Goal: Task Accomplishment & Management: Complete application form

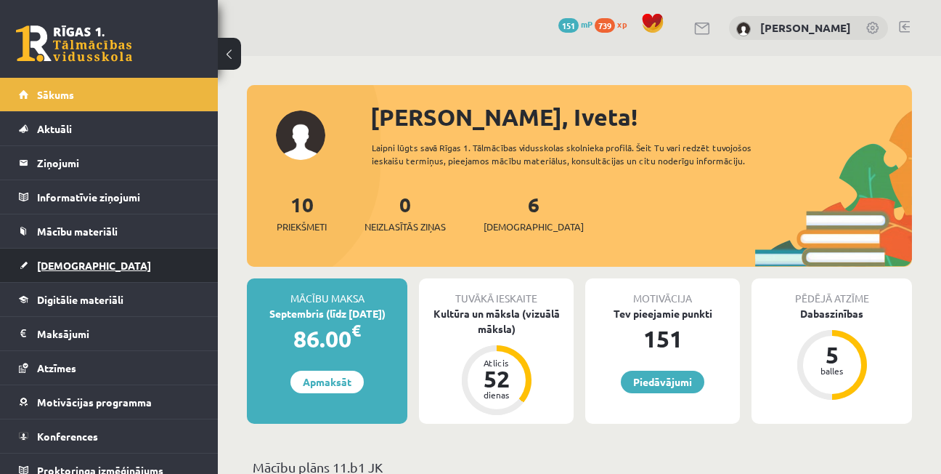
click at [60, 266] on span "[DEMOGRAPHIC_DATA]" at bounding box center [94, 265] width 114 height 13
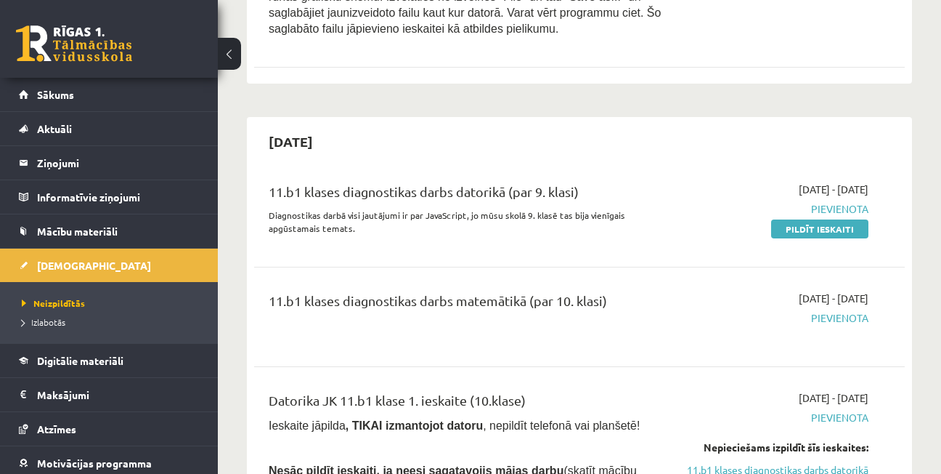
scroll to position [2153, 0]
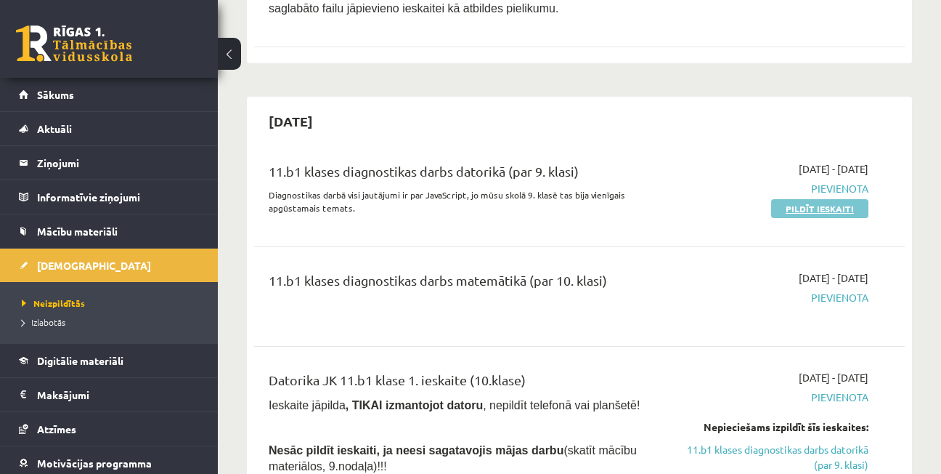
click at [822, 199] on link "Pildīt ieskaiti" at bounding box center [819, 208] width 97 height 19
click at [726, 203] on div "2025-09-01 - 2025-10-31 Pievienota Pildīt ieskaiti" at bounding box center [776, 192] width 207 height 62
click at [807, 199] on link "Pildīt ieskaiti" at bounding box center [819, 208] width 97 height 19
drag, startPoint x: 803, startPoint y: 188, endPoint x: 552, endPoint y: 67, distance: 279.0
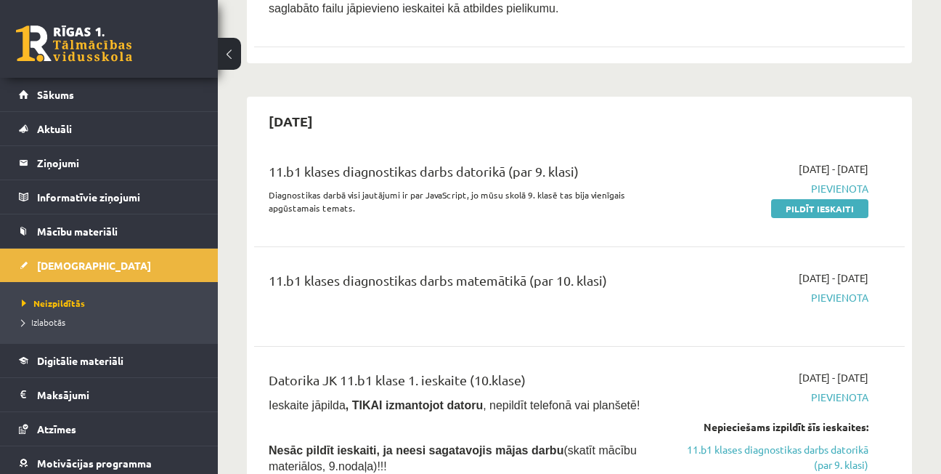
click at [804, 199] on link "Pildīt ieskaiti" at bounding box center [819, 208] width 97 height 19
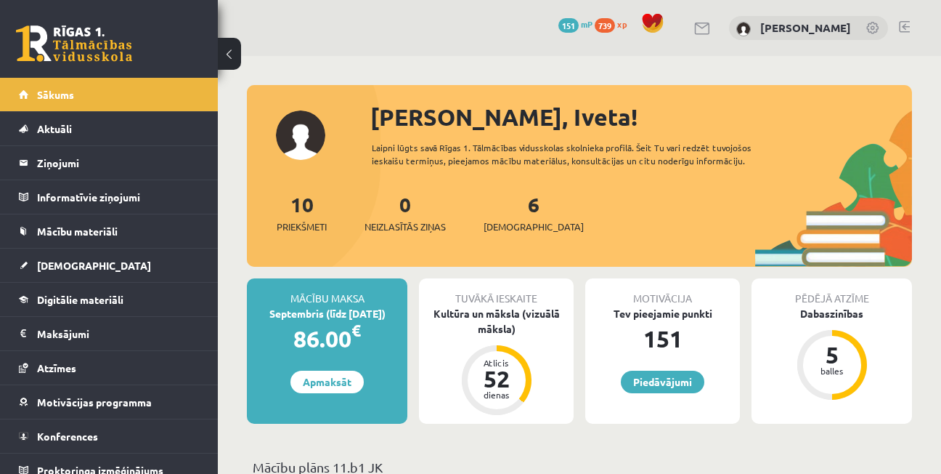
click at [905, 23] on link at bounding box center [904, 27] width 11 height 12
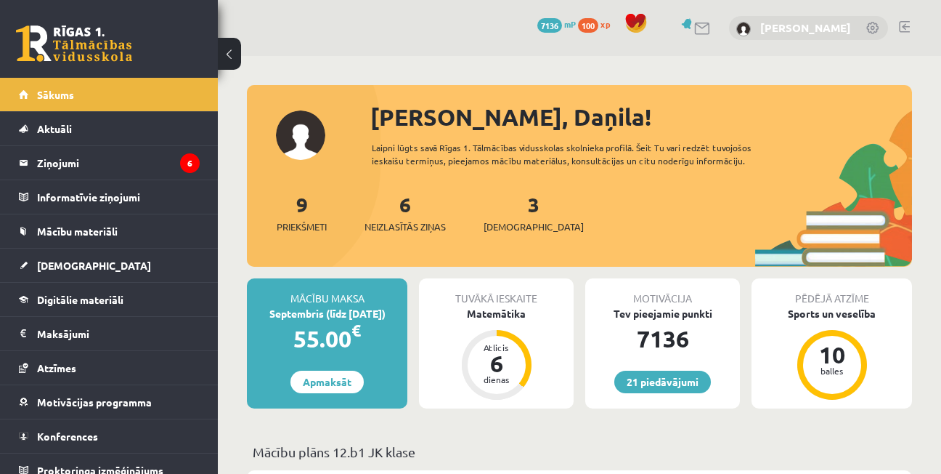
click at [807, 27] on link "Daņila Haritoncevs" at bounding box center [805, 27] width 91 height 15
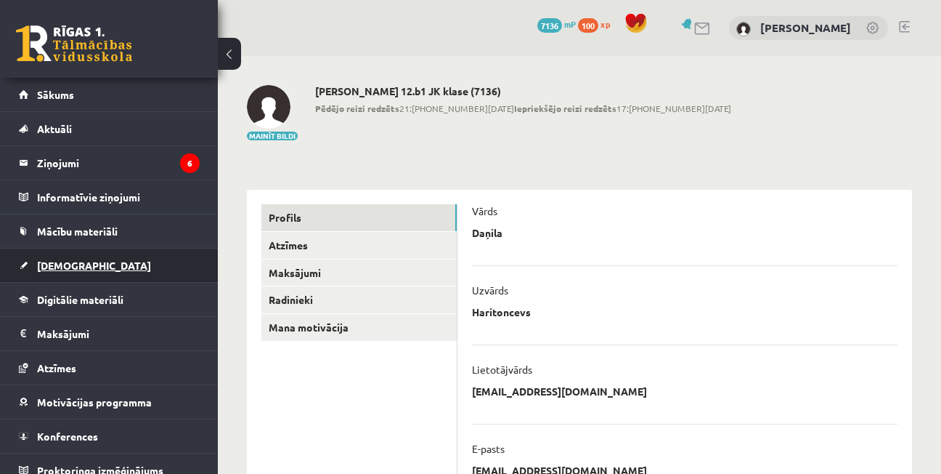
click at [63, 264] on span "[DEMOGRAPHIC_DATA]" at bounding box center [94, 265] width 114 height 13
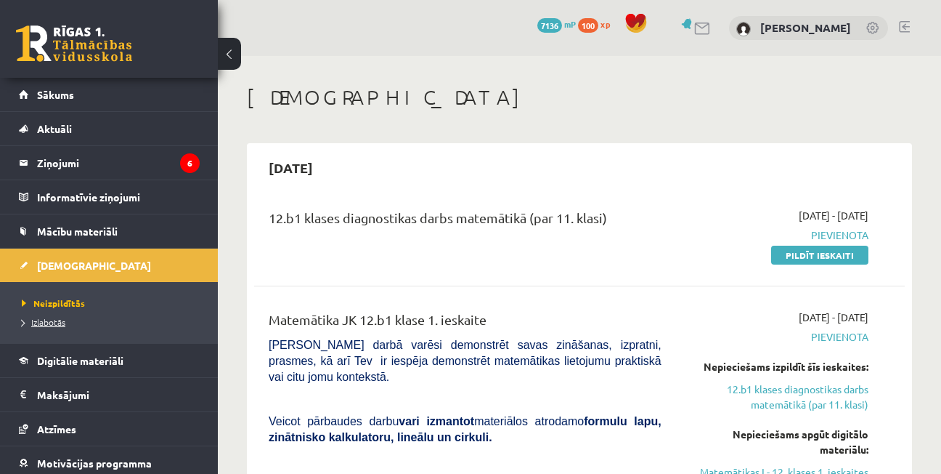
click at [42, 322] on span "Izlabotās" at bounding box center [44, 322] width 44 height 12
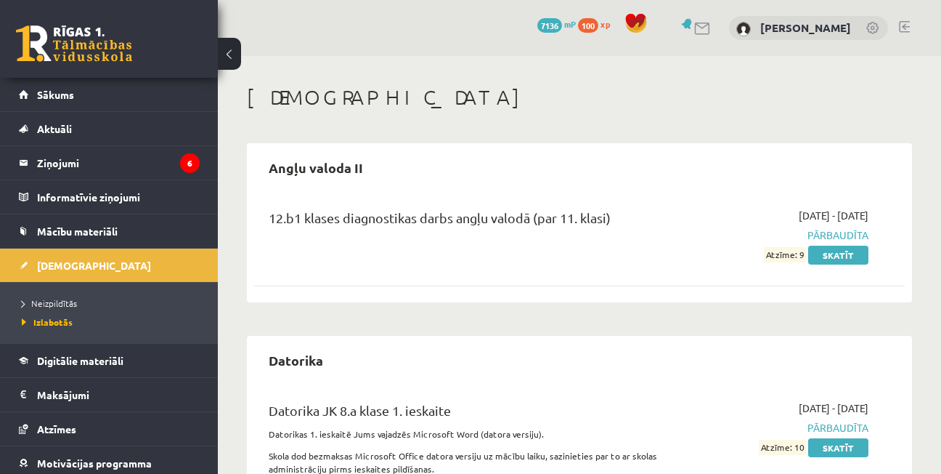
click at [905, 25] on link at bounding box center [904, 27] width 11 height 12
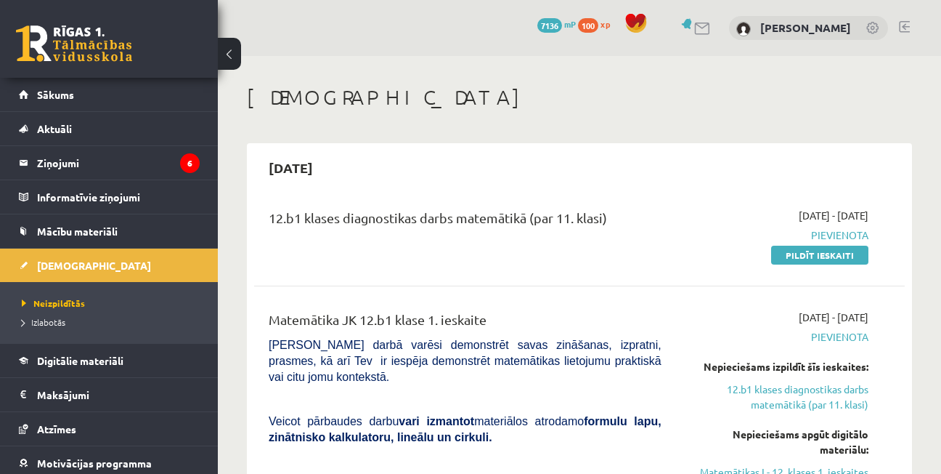
click at [905, 22] on link at bounding box center [904, 27] width 11 height 12
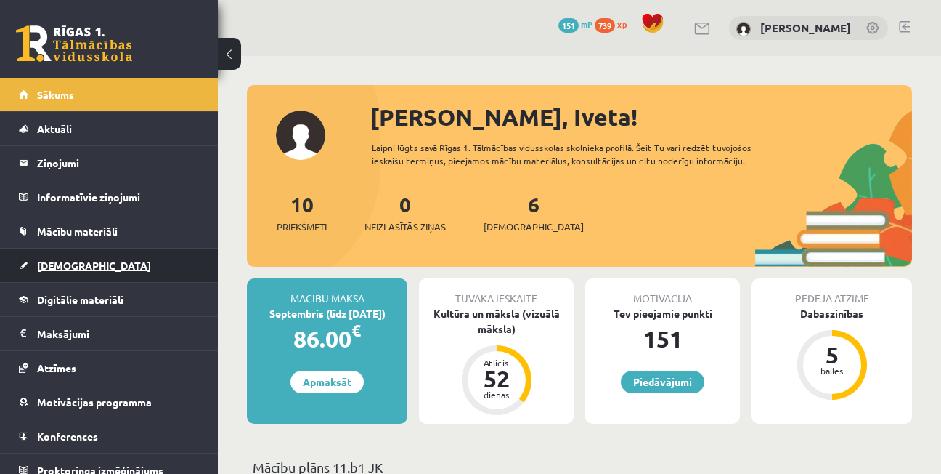
click at [67, 259] on span "[DEMOGRAPHIC_DATA]" at bounding box center [94, 265] width 114 height 13
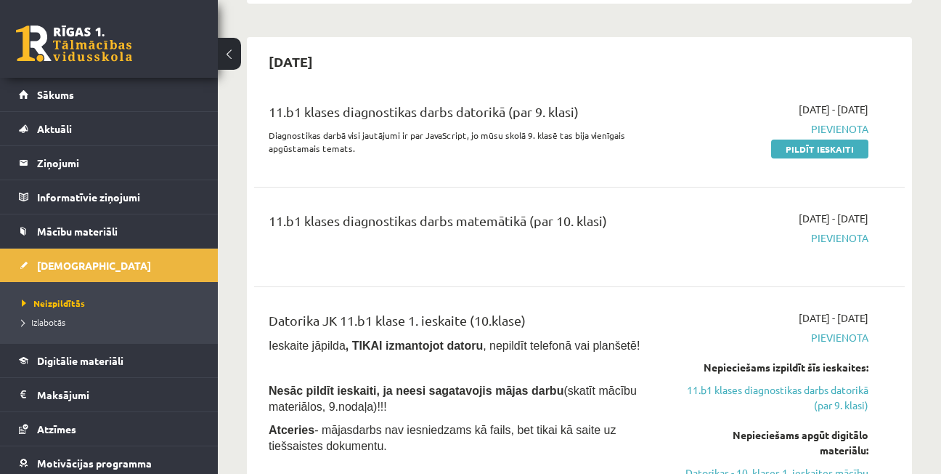
scroll to position [2232, 0]
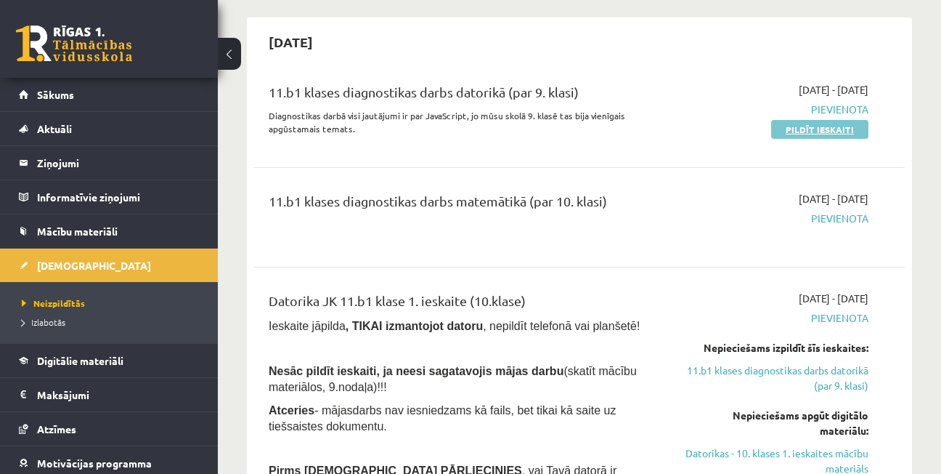
click at [825, 120] on link "Pildīt ieskaiti" at bounding box center [819, 129] width 97 height 19
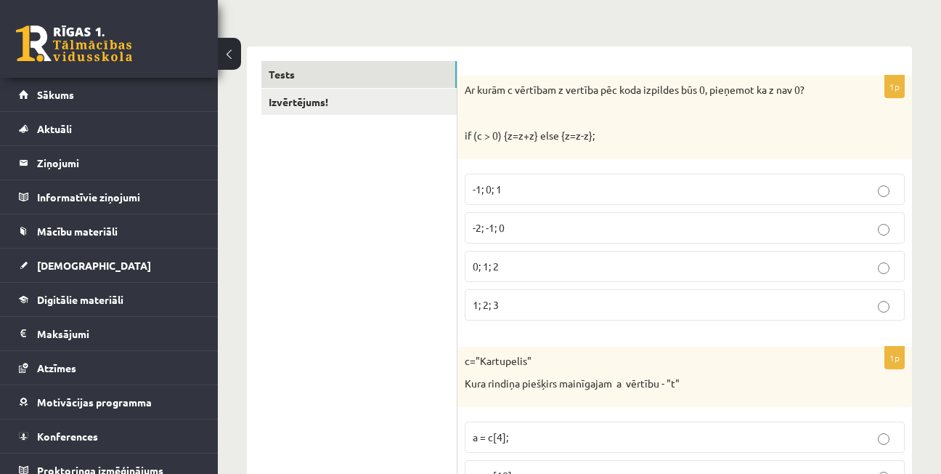
scroll to position [235, 0]
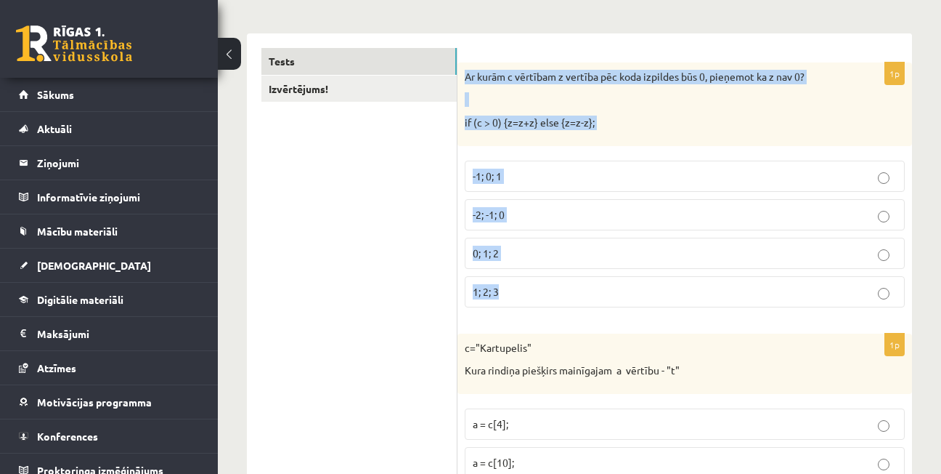
drag, startPoint x: 466, startPoint y: 76, endPoint x: 606, endPoint y: 284, distance: 251.2
click at [606, 284] on div "1p Ar kurām c vērtībam z vertība pēc koda izpildes būs 0, pieņemot ka z nav 0? …" at bounding box center [685, 190] width 455 height 256
copy div "Ar kurām c vērtībam z vertība pēc koda izpildes būs 0, pieņemot ka z nav 0? if …"
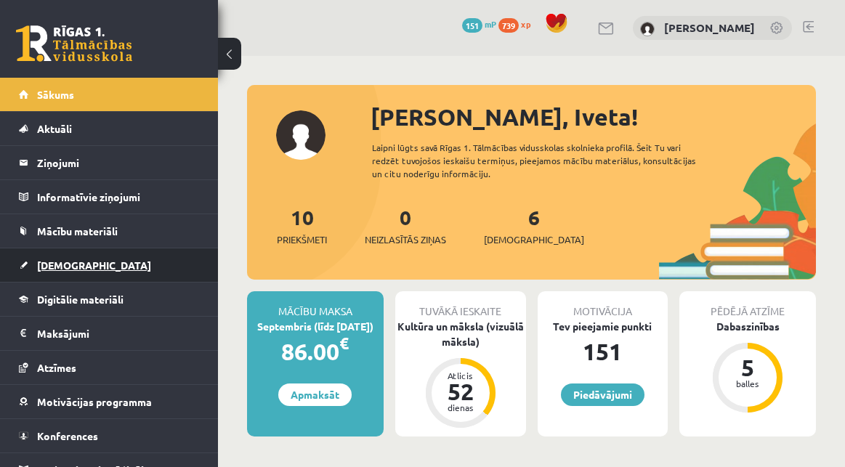
click at [71, 264] on span "[DEMOGRAPHIC_DATA]" at bounding box center [94, 265] width 114 height 13
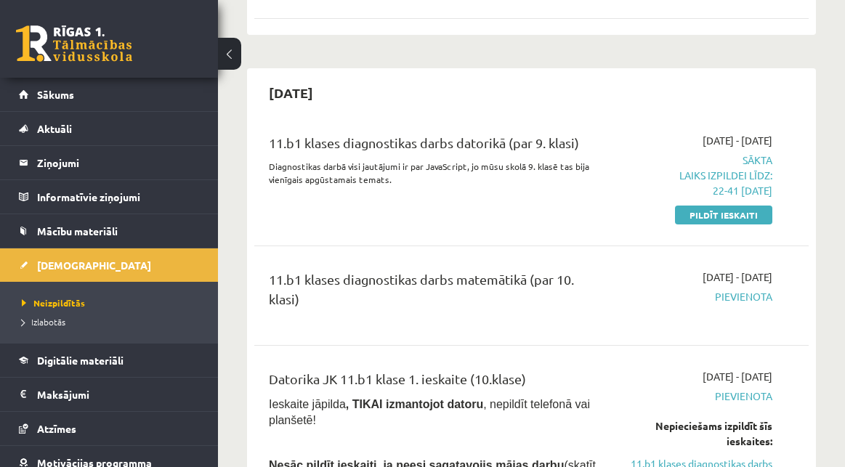
scroll to position [2386, 0]
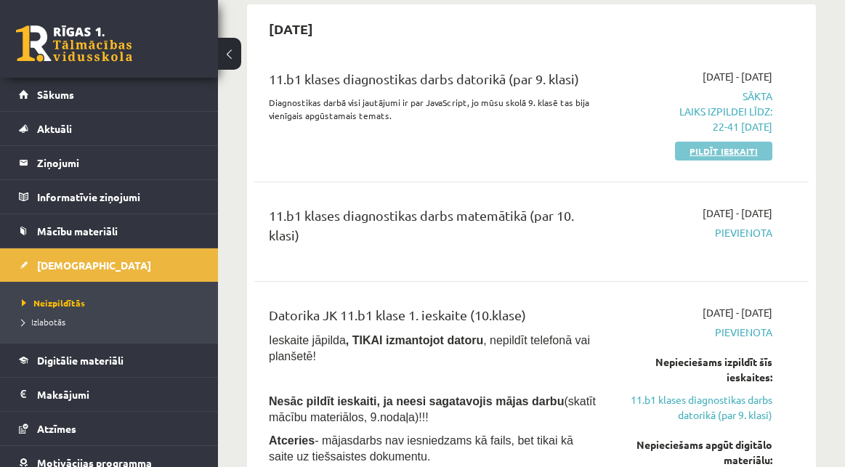
click at [721, 142] on link "Pildīt ieskaiti" at bounding box center [723, 151] width 97 height 19
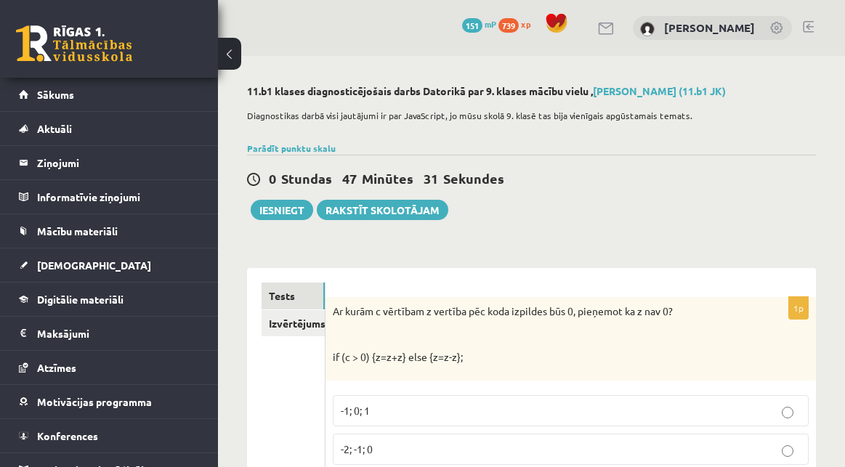
click at [805, 23] on link at bounding box center [808, 27] width 11 height 12
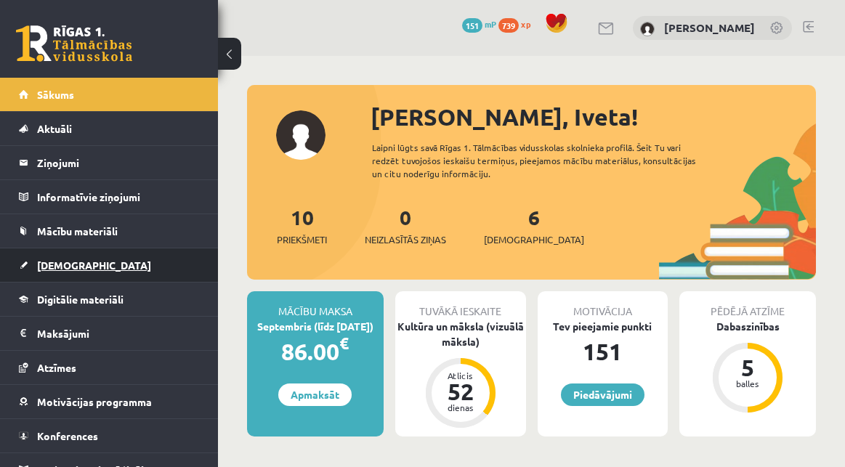
click at [65, 267] on span "[DEMOGRAPHIC_DATA]" at bounding box center [94, 265] width 114 height 13
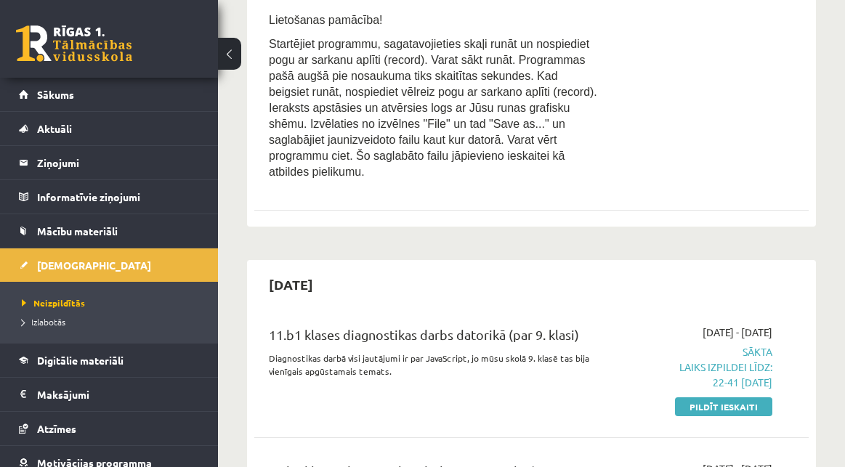
scroll to position [2194, 0]
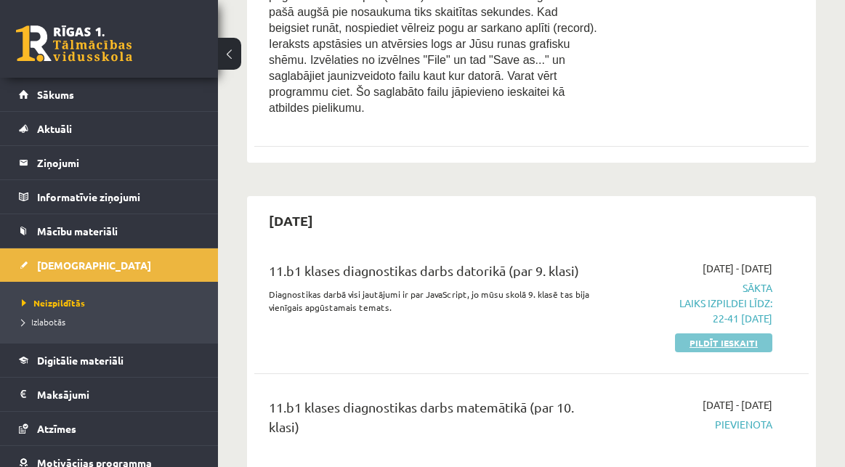
click at [706, 333] on link "Pildīt ieskaiti" at bounding box center [723, 342] width 97 height 19
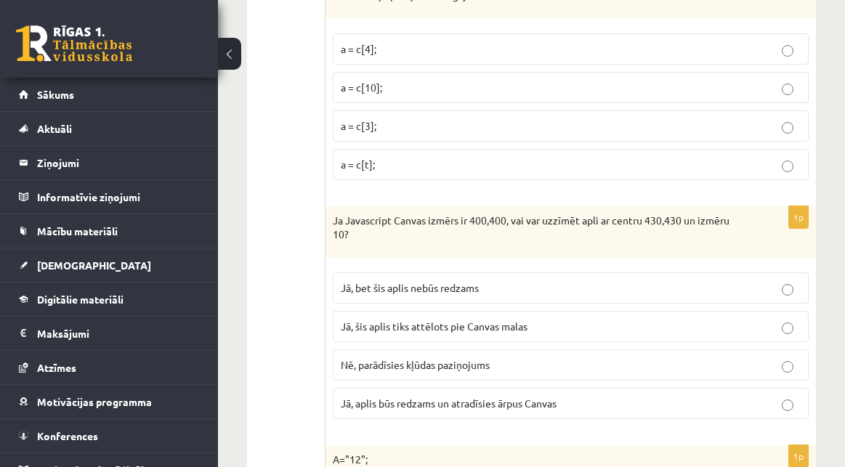
scroll to position [622, 0]
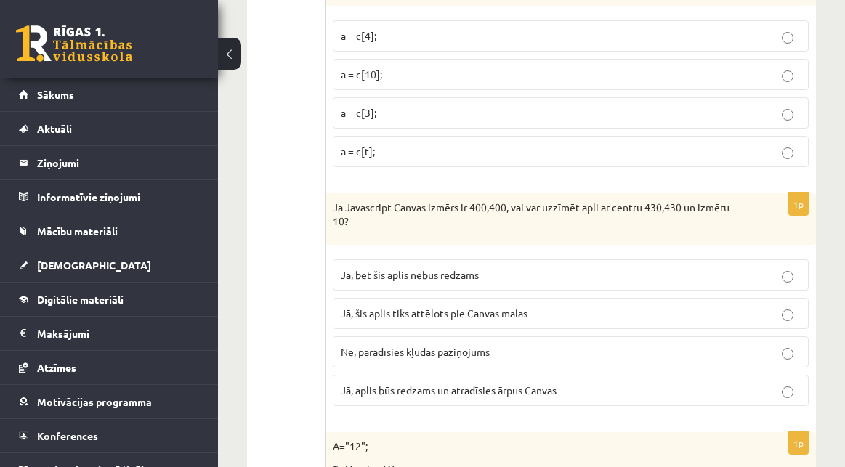
drag, startPoint x: 787, startPoint y: 283, endPoint x: 656, endPoint y: 276, distance: 131.7
click at [656, 276] on p "Jā, bet šis aplis nebūs redzams" at bounding box center [571, 274] width 460 height 15
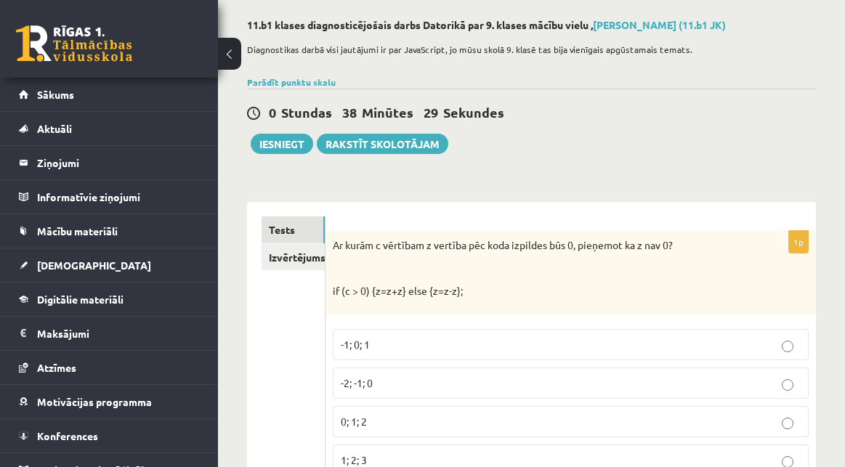
scroll to position [0, 0]
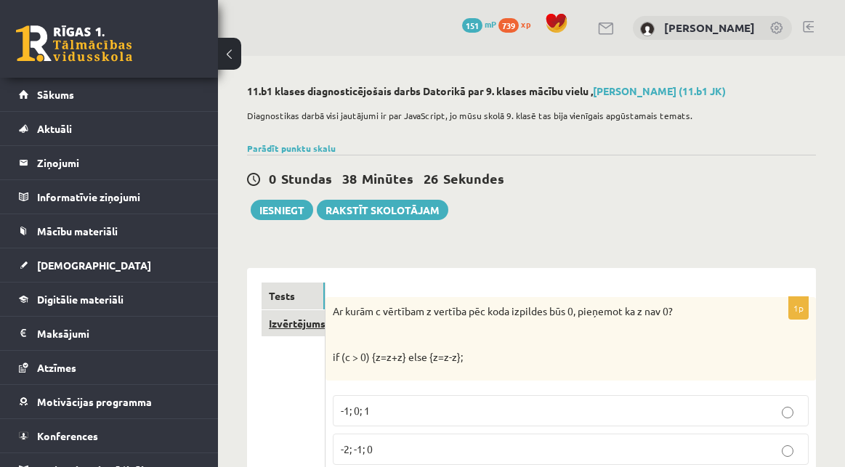
click at [301, 330] on link "Izvērtējums!" at bounding box center [292, 323] width 63 height 27
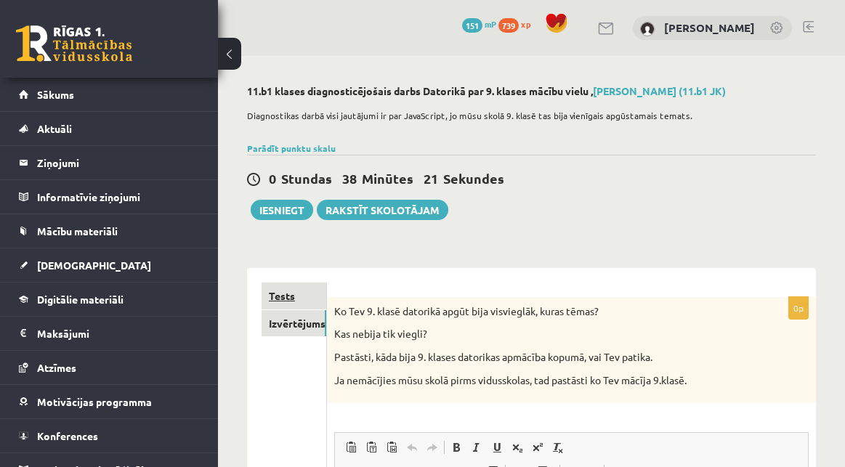
click at [291, 293] on link "Tests" at bounding box center [293, 296] width 65 height 27
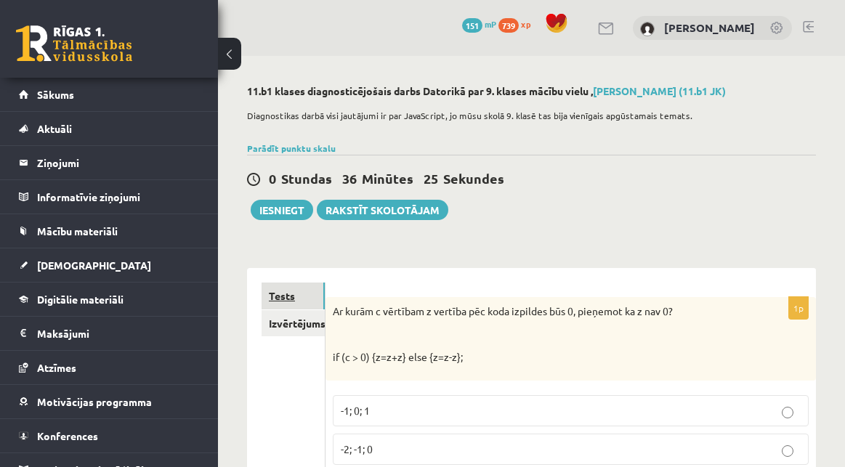
click at [287, 300] on link "Tests" at bounding box center [292, 296] width 63 height 27
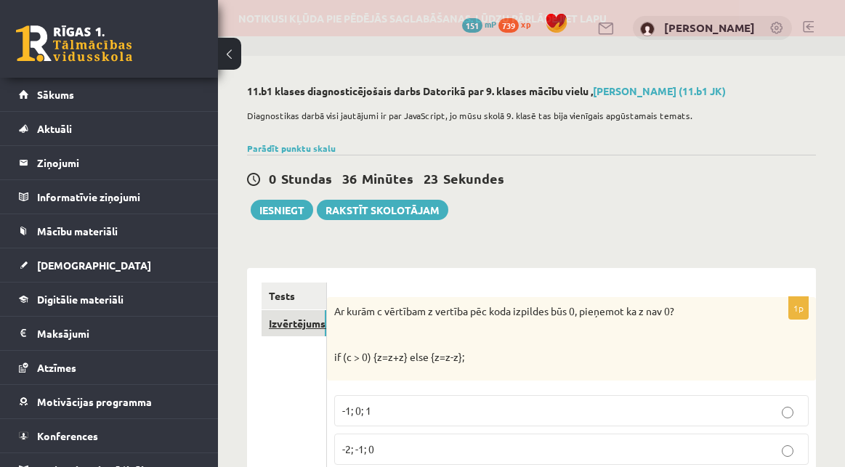
click at [293, 328] on link "Izvērtējums!" at bounding box center [293, 323] width 65 height 27
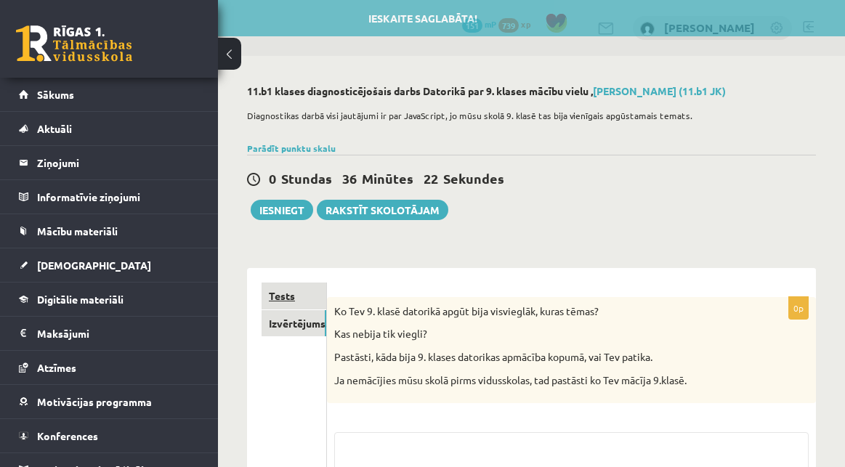
click at [287, 296] on link "Tests" at bounding box center [293, 296] width 65 height 27
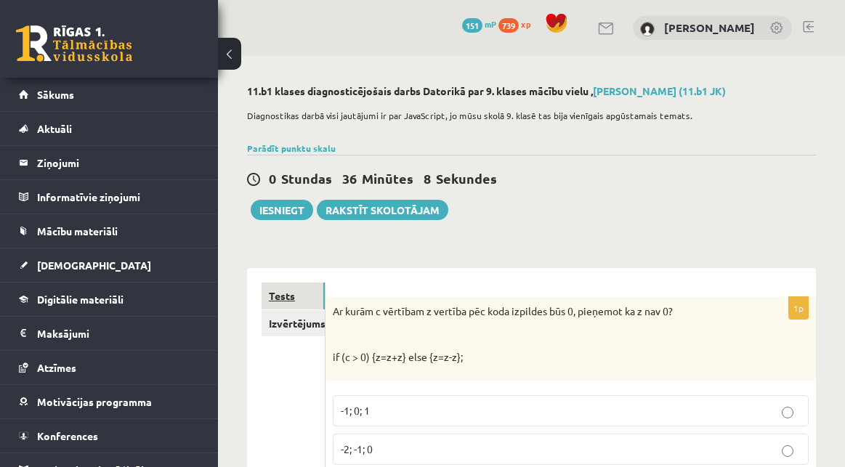
click at [278, 299] on link "Tests" at bounding box center [292, 296] width 63 height 27
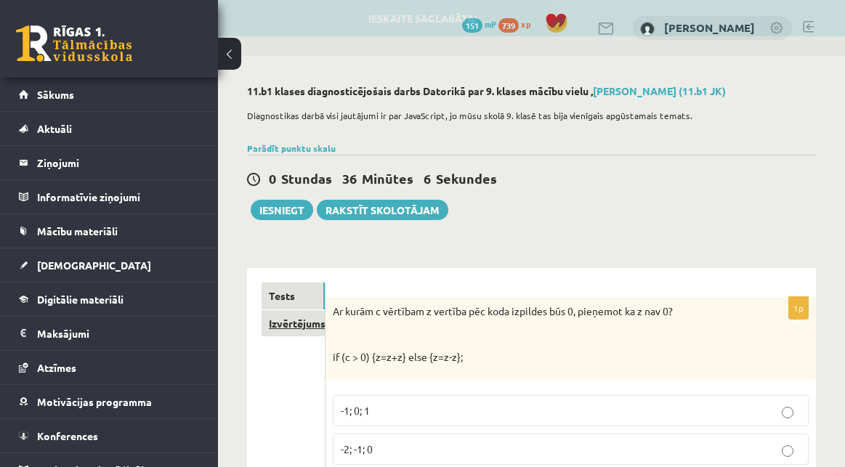
click at [283, 322] on link "Izvērtējums!" at bounding box center [292, 323] width 63 height 27
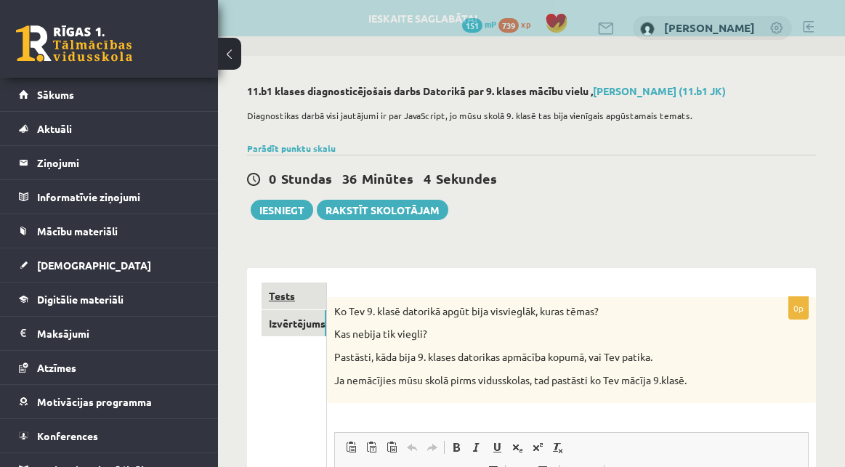
click at [293, 295] on link "Tests" at bounding box center [293, 296] width 65 height 27
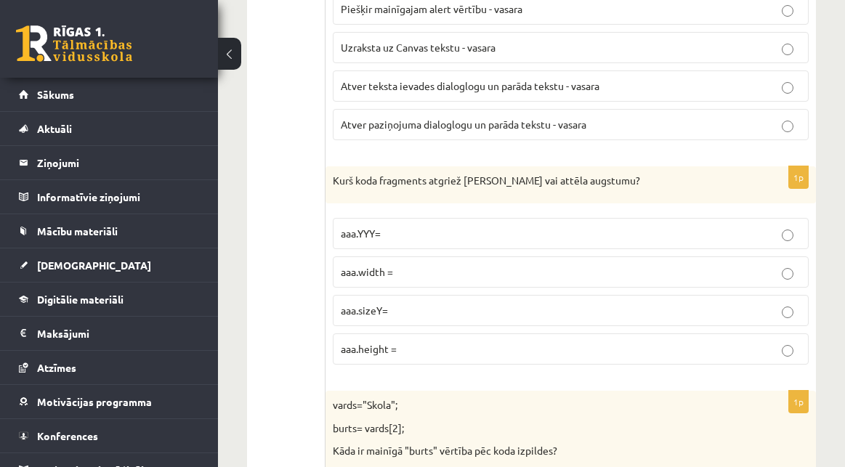
scroll to position [1444, 0]
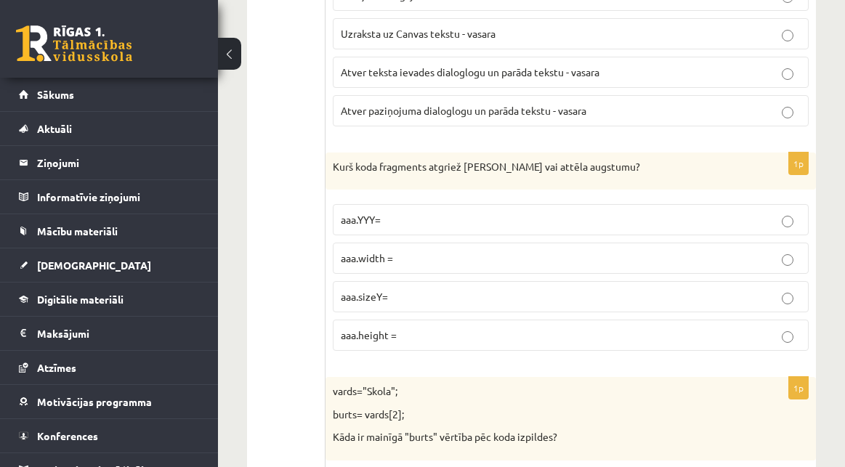
drag, startPoint x: 783, startPoint y: 330, endPoint x: 792, endPoint y: 344, distance: 16.3
click at [792, 344] on label "aaa.height =" at bounding box center [571, 335] width 476 height 31
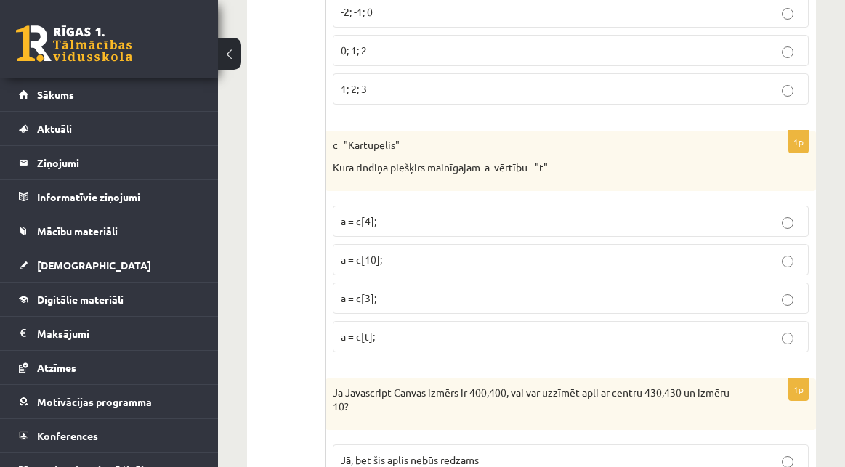
scroll to position [0, 0]
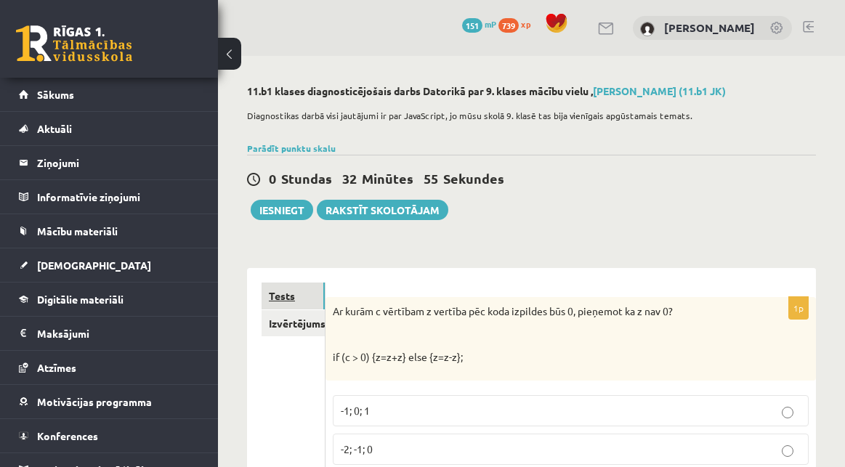
click at [278, 297] on link "Tests" at bounding box center [292, 296] width 63 height 27
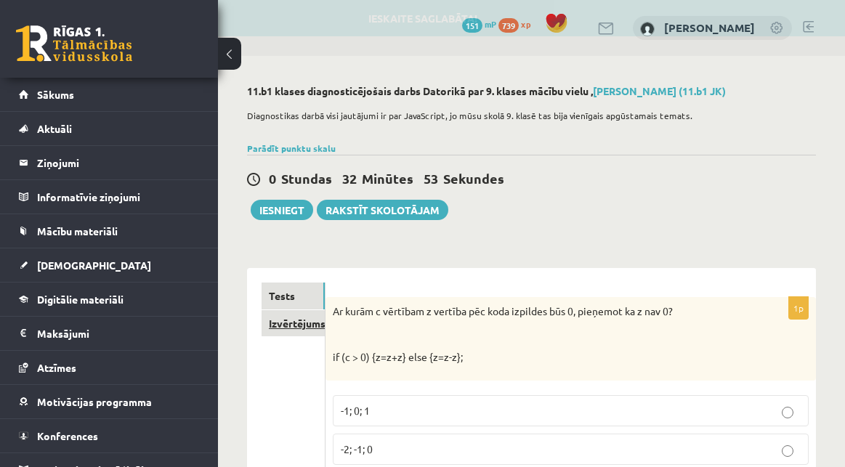
click at [290, 328] on link "Izvērtējums!" at bounding box center [292, 323] width 63 height 27
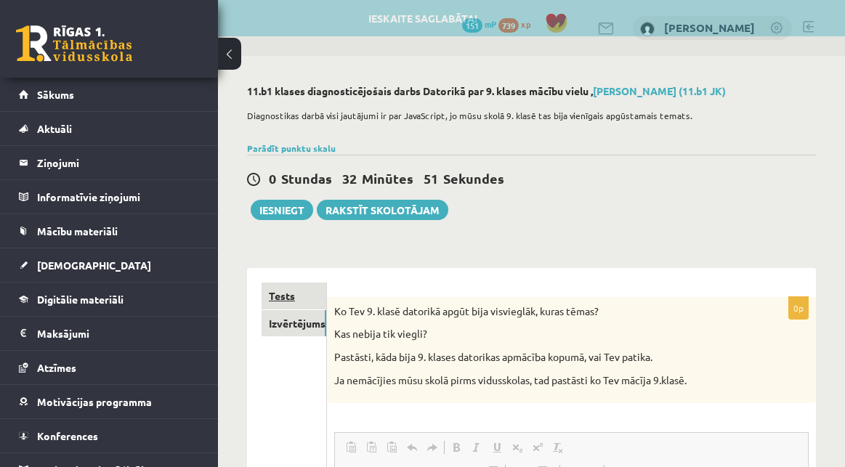
click at [288, 305] on link "Tests" at bounding box center [293, 296] width 65 height 27
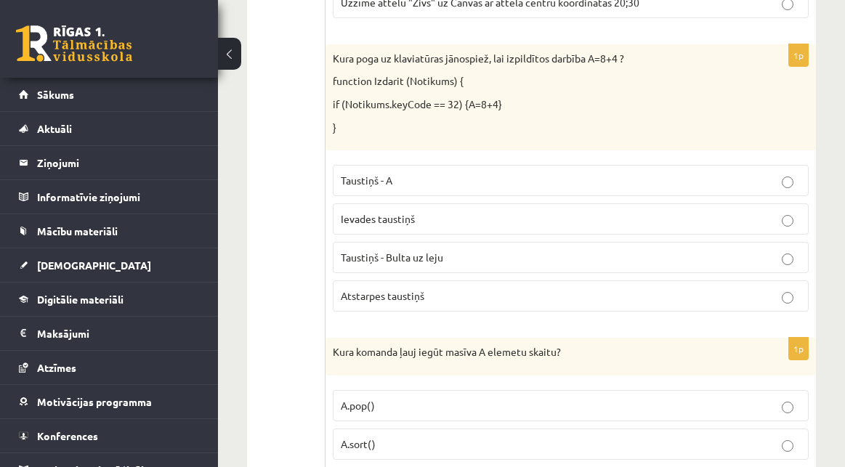
scroll to position [2808, 0]
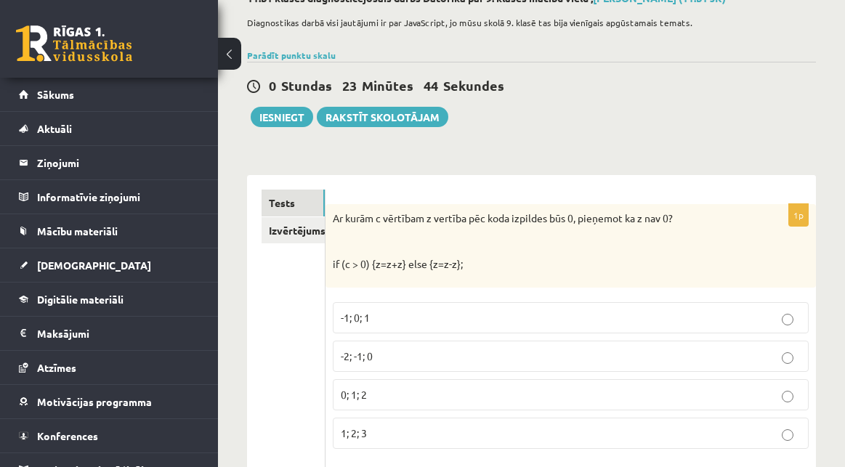
scroll to position [0, 0]
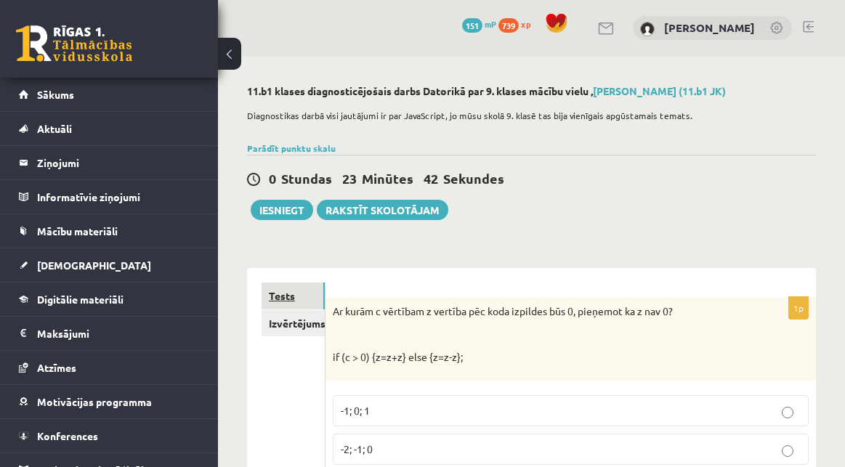
click at [288, 293] on link "Tests" at bounding box center [292, 296] width 63 height 27
click at [289, 326] on link "Izvērtējums!" at bounding box center [293, 323] width 65 height 27
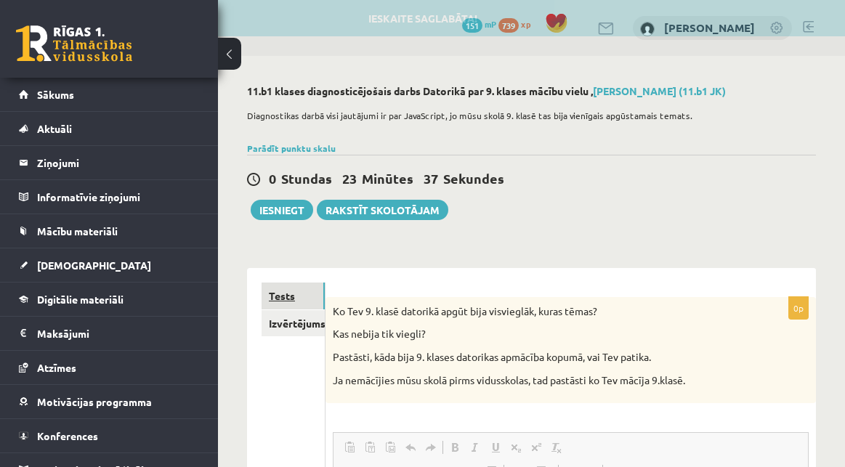
click at [285, 295] on link "Tests" at bounding box center [292, 296] width 63 height 27
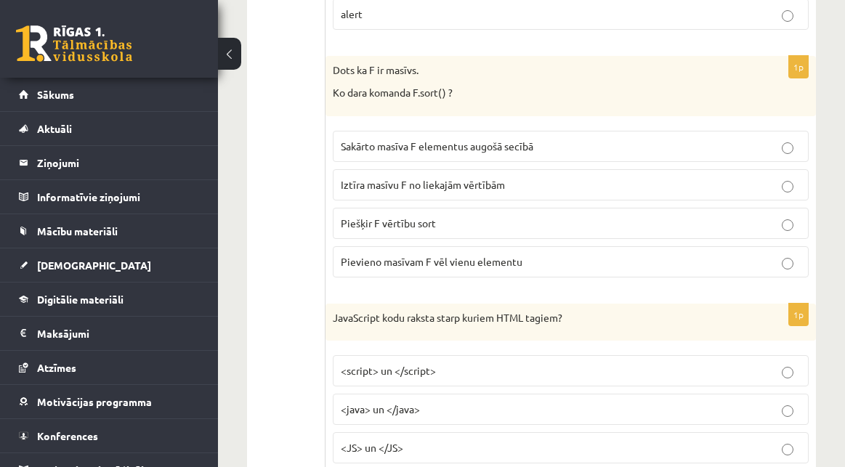
click at [786, 141] on p "Sakārto masīva F elementus augošā secībā" at bounding box center [571, 146] width 460 height 15
click at [833, 221] on div "11.b1 klases diagnosticējošais darbs Datorikā par 9. klases mācību vielu , [PER…" at bounding box center [531, 234] width 627 height 7853
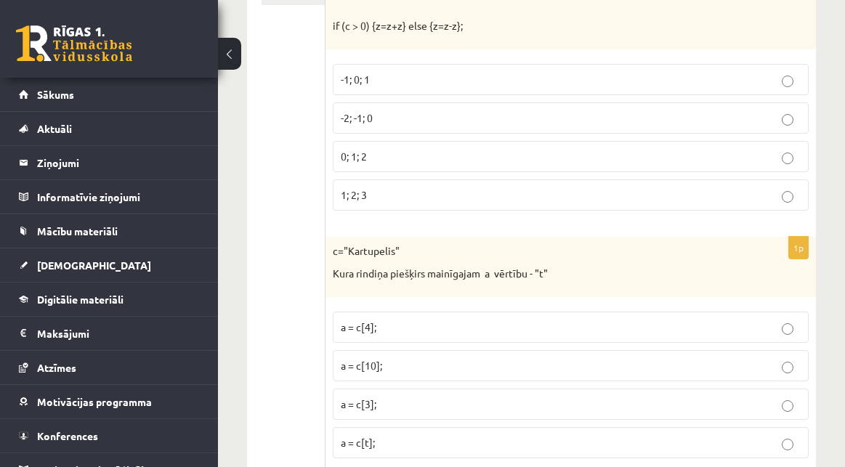
scroll to position [0, 0]
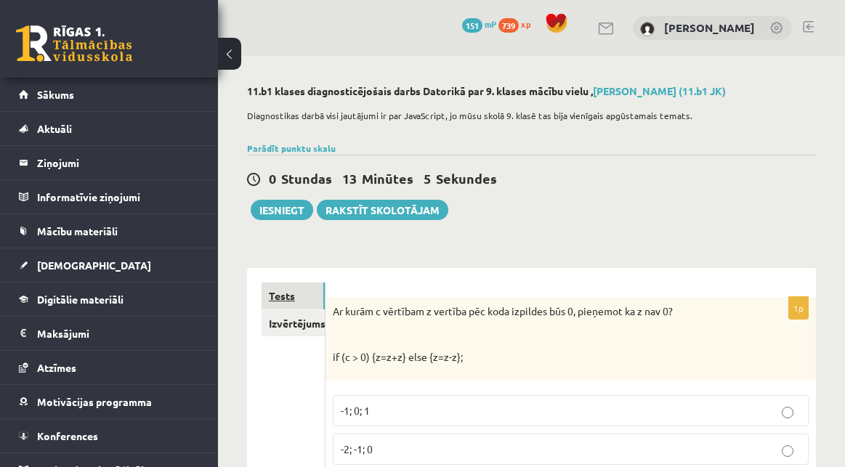
click at [280, 300] on link "Tests" at bounding box center [292, 296] width 63 height 27
click at [288, 325] on link "Izvērtējums!" at bounding box center [292, 323] width 63 height 27
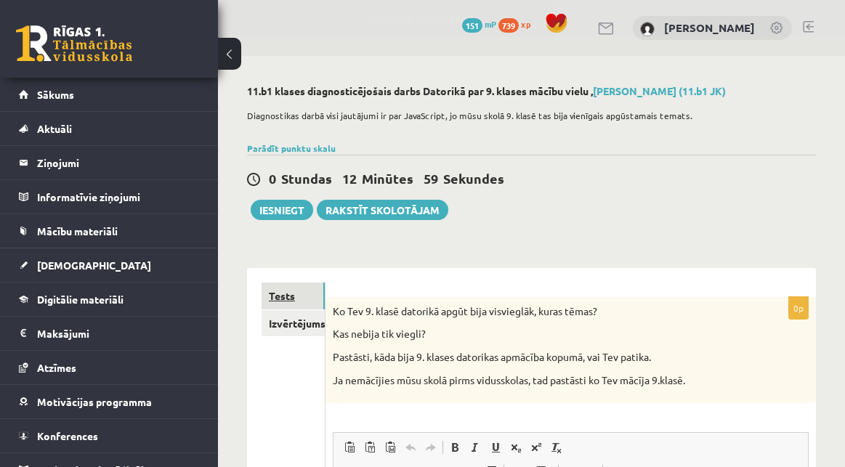
click at [285, 293] on link "Tests" at bounding box center [292, 296] width 63 height 27
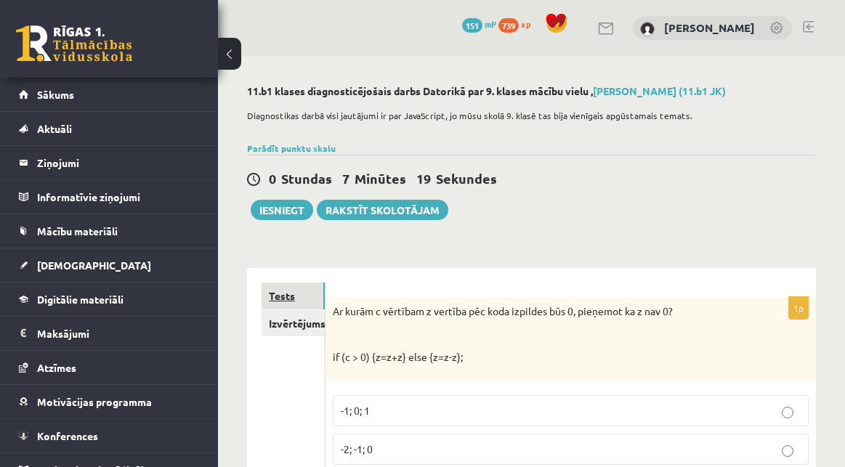
click at [282, 292] on link "Tests" at bounding box center [292, 296] width 63 height 27
click at [288, 323] on link "Izvērtējums!" at bounding box center [292, 323] width 63 height 27
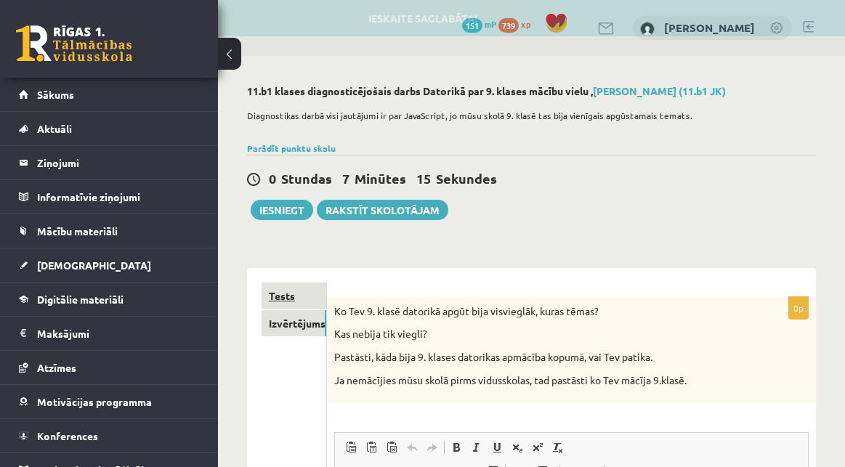
click at [283, 299] on link "Tests" at bounding box center [293, 296] width 65 height 27
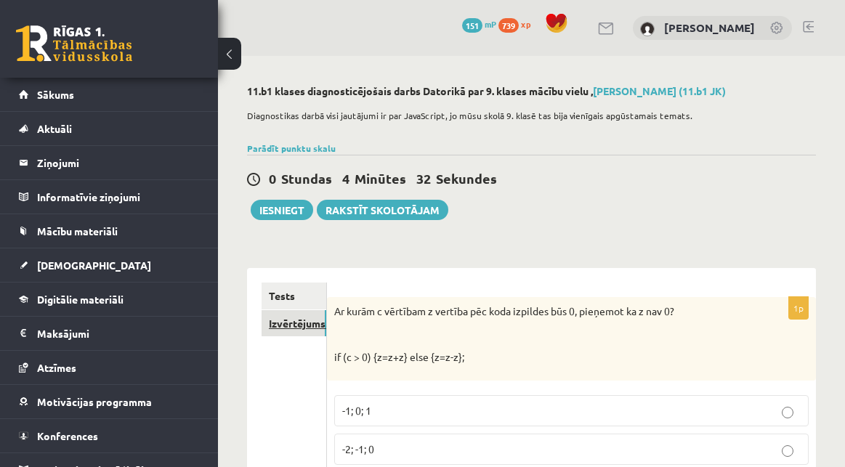
click at [282, 323] on link "Izvērtējums!" at bounding box center [293, 323] width 65 height 27
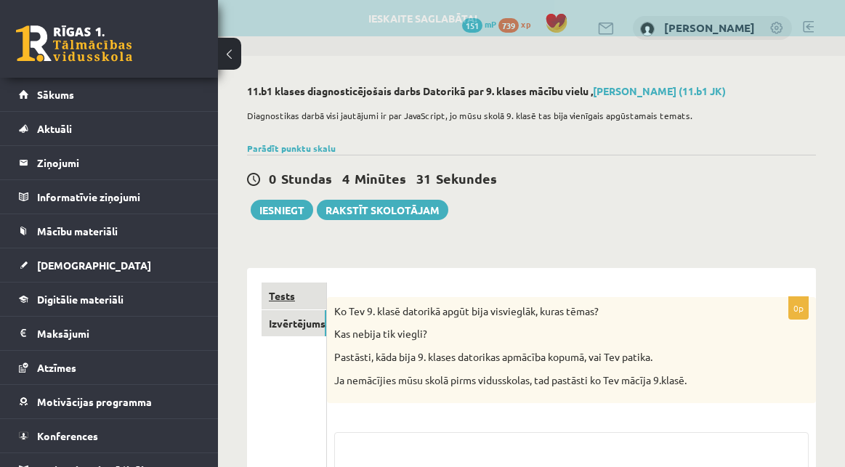
click at [286, 294] on link "Tests" at bounding box center [293, 296] width 65 height 27
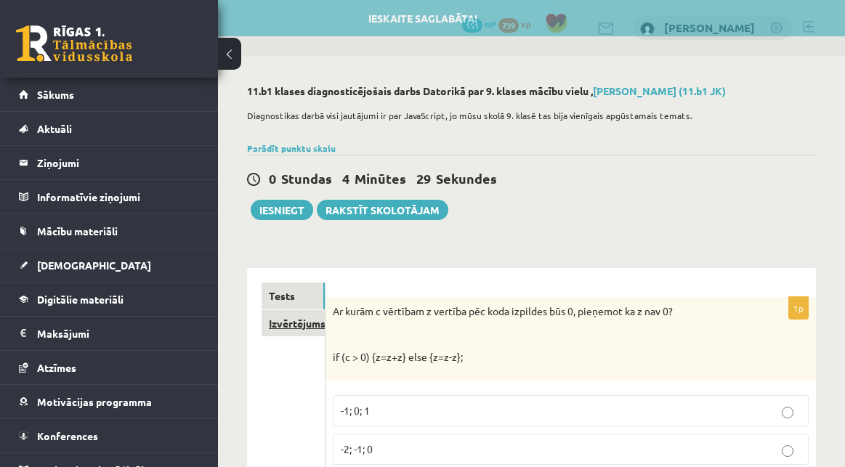
click at [294, 323] on link "Izvērtējums!" at bounding box center [292, 323] width 63 height 27
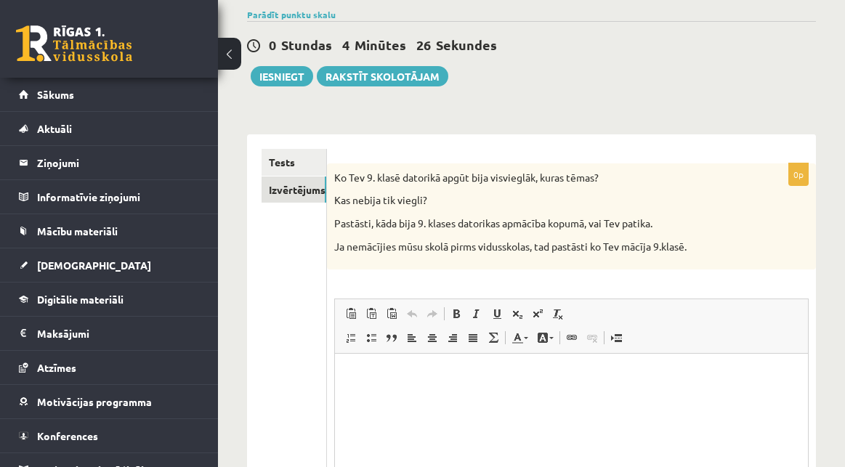
scroll to position [231, 0]
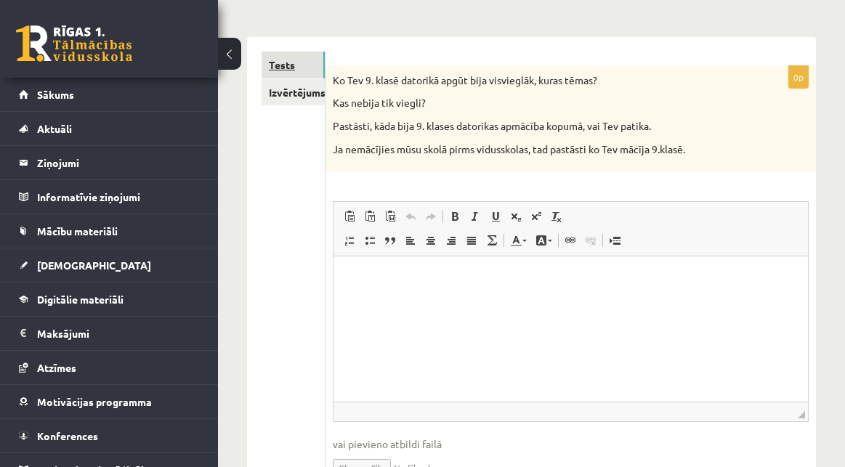
click at [284, 67] on link "Tests" at bounding box center [292, 65] width 63 height 27
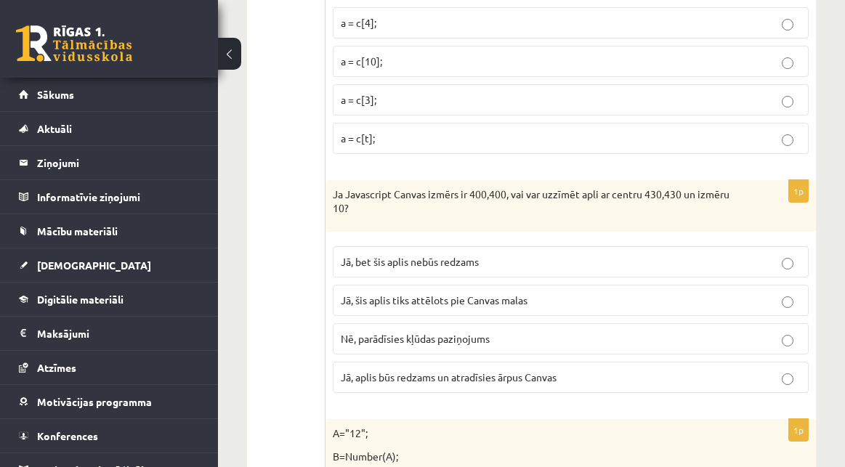
scroll to position [0, 0]
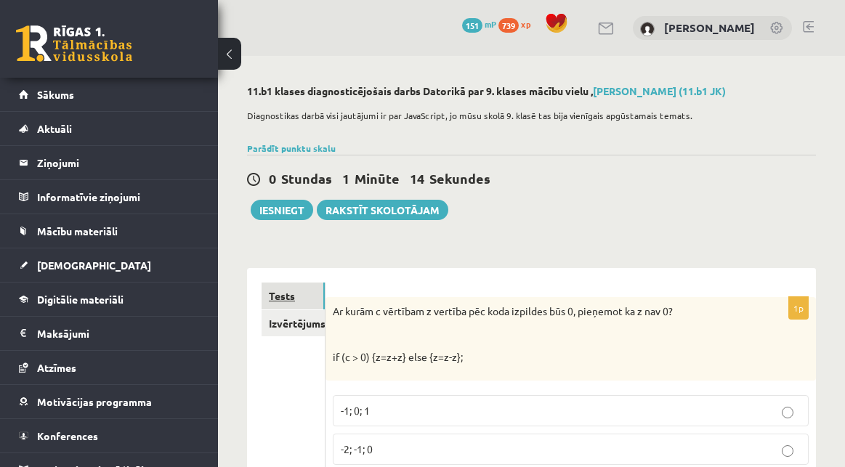
click at [280, 299] on link "Tests" at bounding box center [292, 296] width 63 height 27
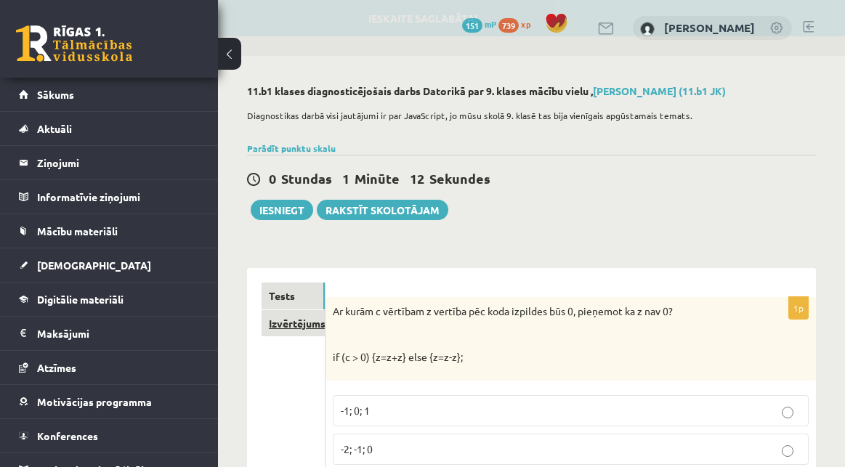
click at [285, 320] on link "Izvērtējums!" at bounding box center [292, 323] width 63 height 27
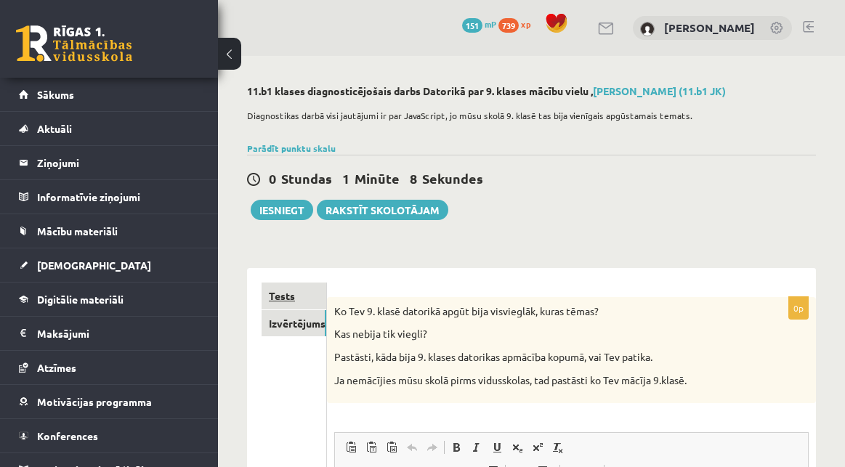
click at [285, 294] on link "Tests" at bounding box center [293, 296] width 65 height 27
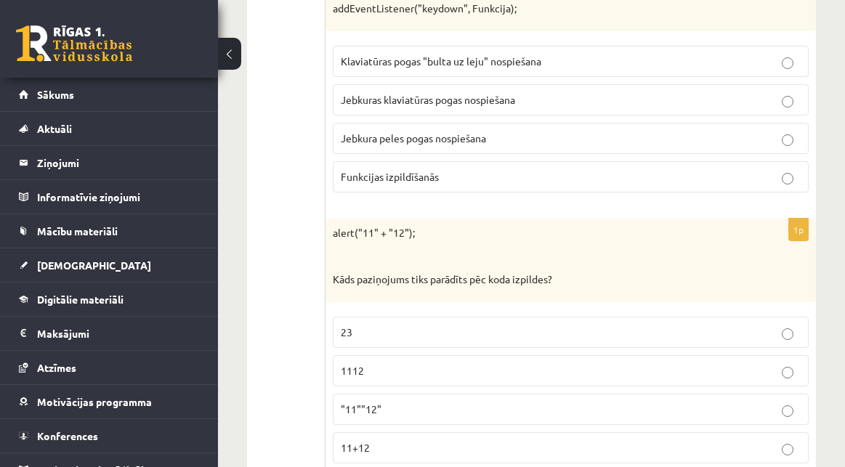
scroll to position [7443, 0]
